Goal: Task Accomplishment & Management: Manage account settings

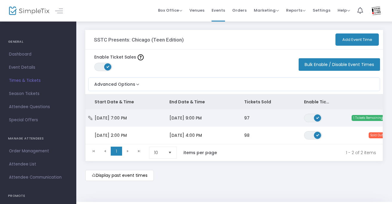
click at [127, 119] on span "[DATE] 7:00 PM" at bounding box center [111, 118] width 32 height 6
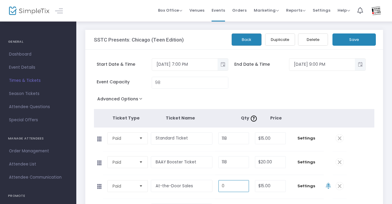
click at [231, 183] on input "0" at bounding box center [234, 186] width 30 height 11
type input "3"
click at [354, 40] on button "Save" at bounding box center [354, 40] width 43 height 12
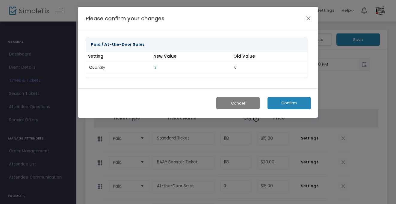
click at [299, 106] on button "Confirm" at bounding box center [288, 103] width 43 height 12
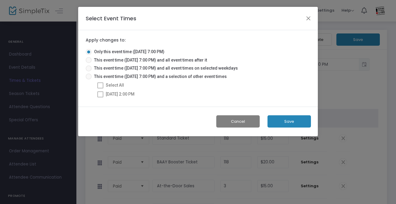
click at [101, 86] on span at bounding box center [100, 86] width 6 height 6
click at [86, 77] on span at bounding box center [89, 77] width 6 height 6
click at [88, 80] on input "This event time (8/23/2025 @ 7:00 PM) and a selection of other event times" at bounding box center [88, 80] width 0 height 0
radio input "true"
click at [101, 86] on span at bounding box center [100, 86] width 6 height 6
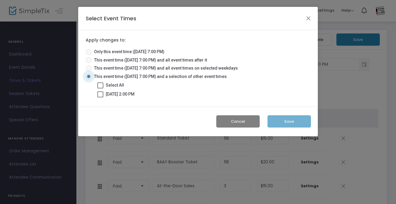
click at [100, 89] on input "Select All" at bounding box center [100, 89] width 0 height 0
checkbox input "true"
click at [277, 121] on button "Save" at bounding box center [288, 122] width 43 height 12
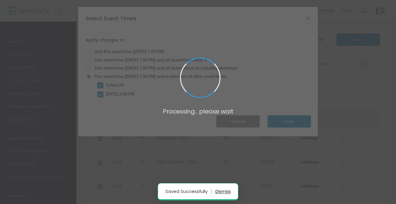
radio input "true"
checkbox input "false"
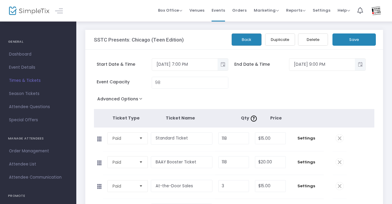
click at [240, 39] on button "Back" at bounding box center [247, 40] width 30 height 12
click at [238, 42] on button "Back" at bounding box center [247, 40] width 30 height 12
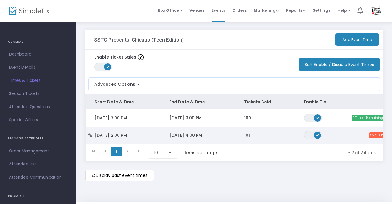
click at [264, 134] on td "101" at bounding box center [265, 135] width 60 height 17
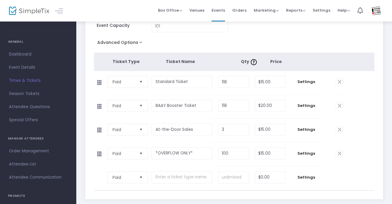
scroll to position [61, 0]
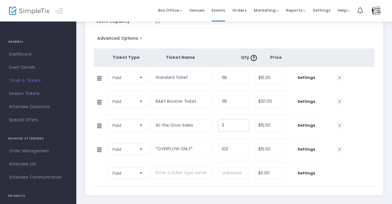
click at [234, 128] on input "3" at bounding box center [234, 125] width 30 height 11
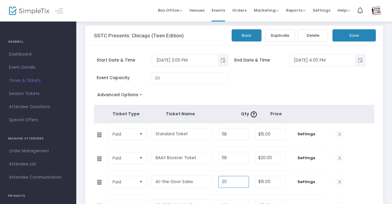
scroll to position [0, 0]
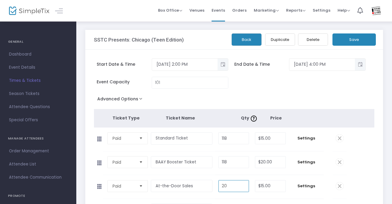
type input "20"
click at [240, 137] on input "118" at bounding box center [234, 138] width 30 height 11
type input "0"
click at [233, 164] on input "118" at bounding box center [234, 162] width 30 height 11
type input "0"
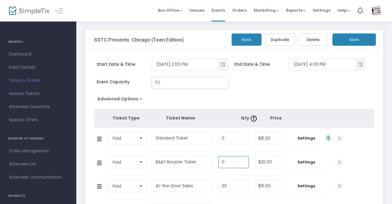
click at [179, 86] on input "101" at bounding box center [190, 82] width 76 height 11
click at [354, 103] on div "Advanced Options Event Time Title Mobile eTicket color #FFFFFF Venue Name * New…" at bounding box center [234, 100] width 281 height 11
click at [345, 35] on button "Save" at bounding box center [354, 40] width 43 height 12
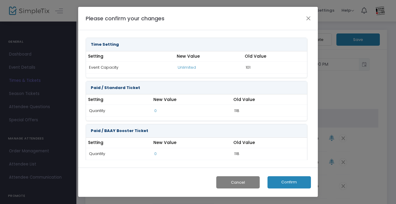
click at [274, 179] on button "Confirm" at bounding box center [288, 183] width 43 height 12
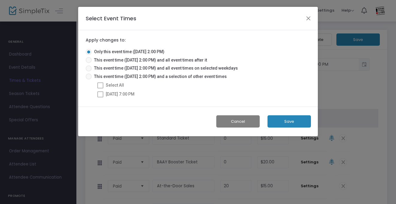
click at [273, 126] on button "Save" at bounding box center [288, 122] width 43 height 12
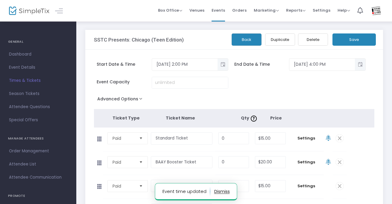
click at [251, 40] on button "Back" at bounding box center [247, 40] width 30 height 12
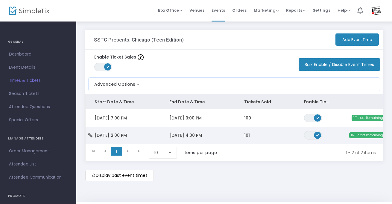
click at [250, 137] on td "101" at bounding box center [265, 135] width 60 height 17
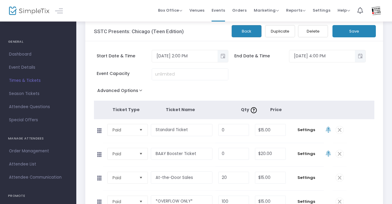
scroll to position [5, 0]
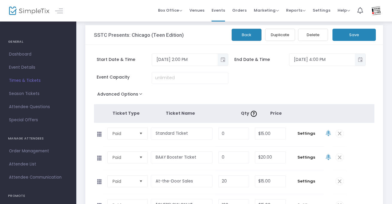
click at [241, 35] on button "Back" at bounding box center [247, 35] width 30 height 12
